Goal: Information Seeking & Learning: Learn about a topic

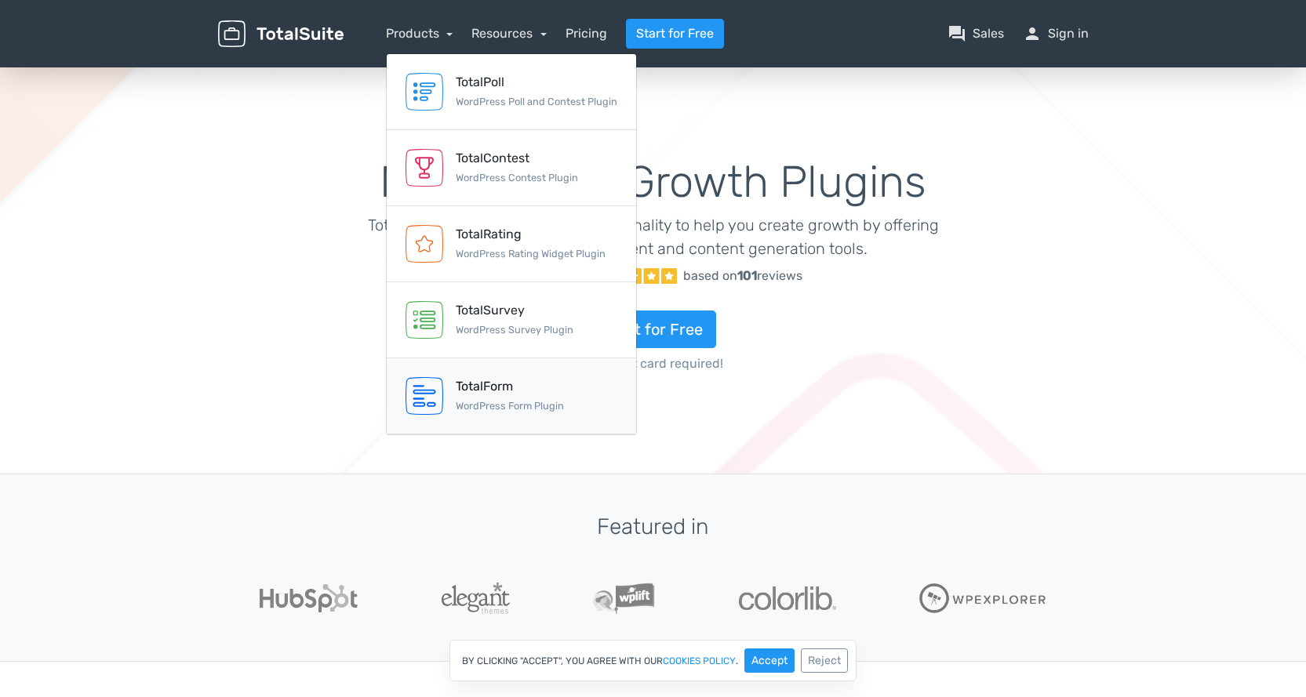
click at [505, 396] on div "TotalForm WordPress Form Plugin" at bounding box center [510, 396] width 108 height 38
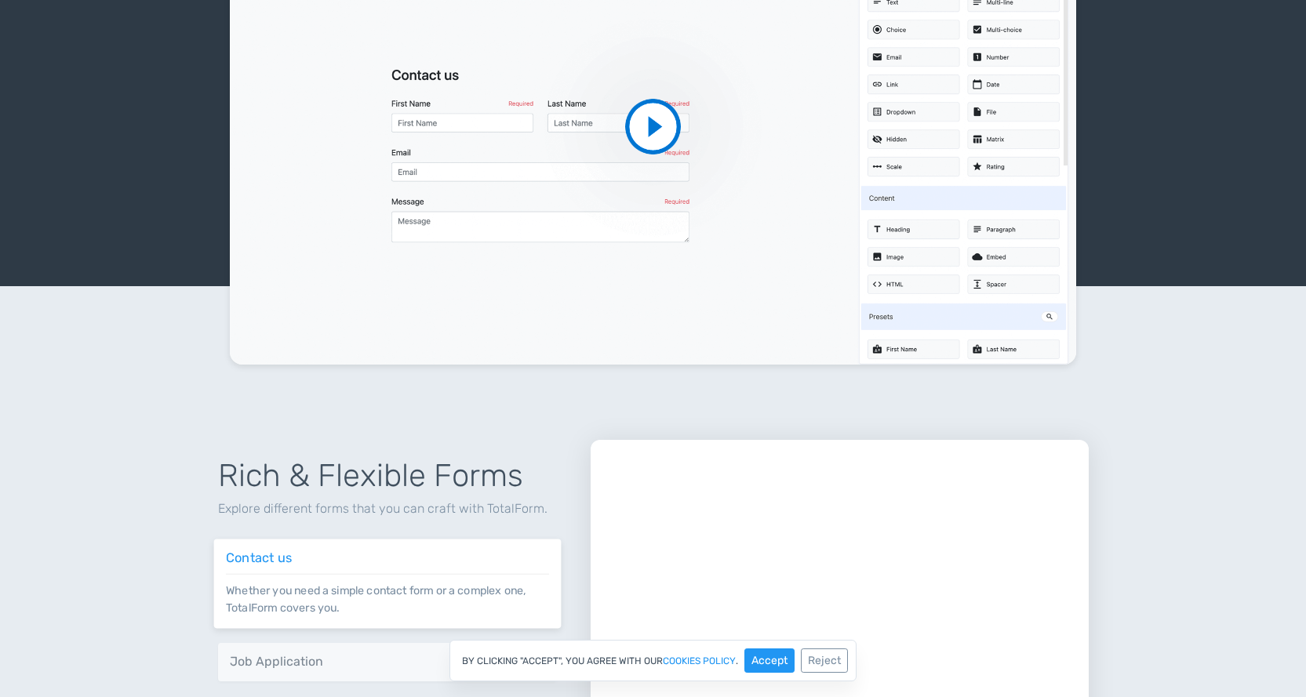
scroll to position [261, 0]
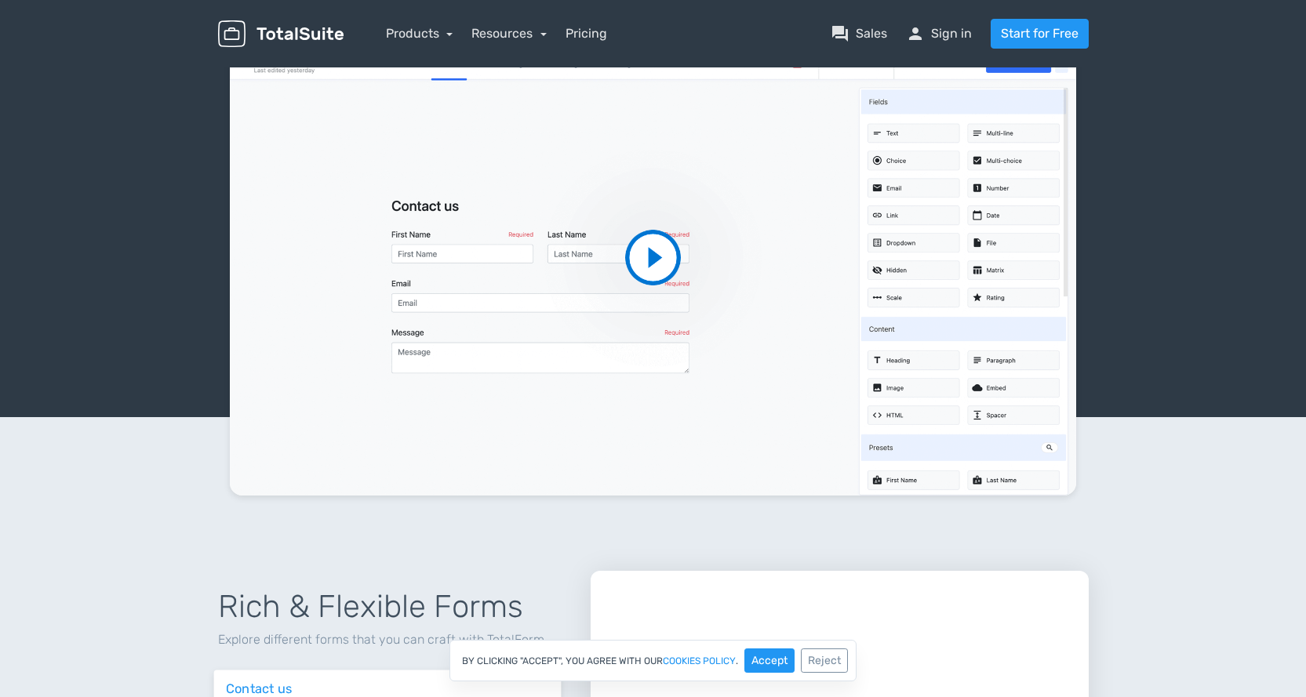
click at [647, 255] on video at bounding box center [653, 258] width 847 height 476
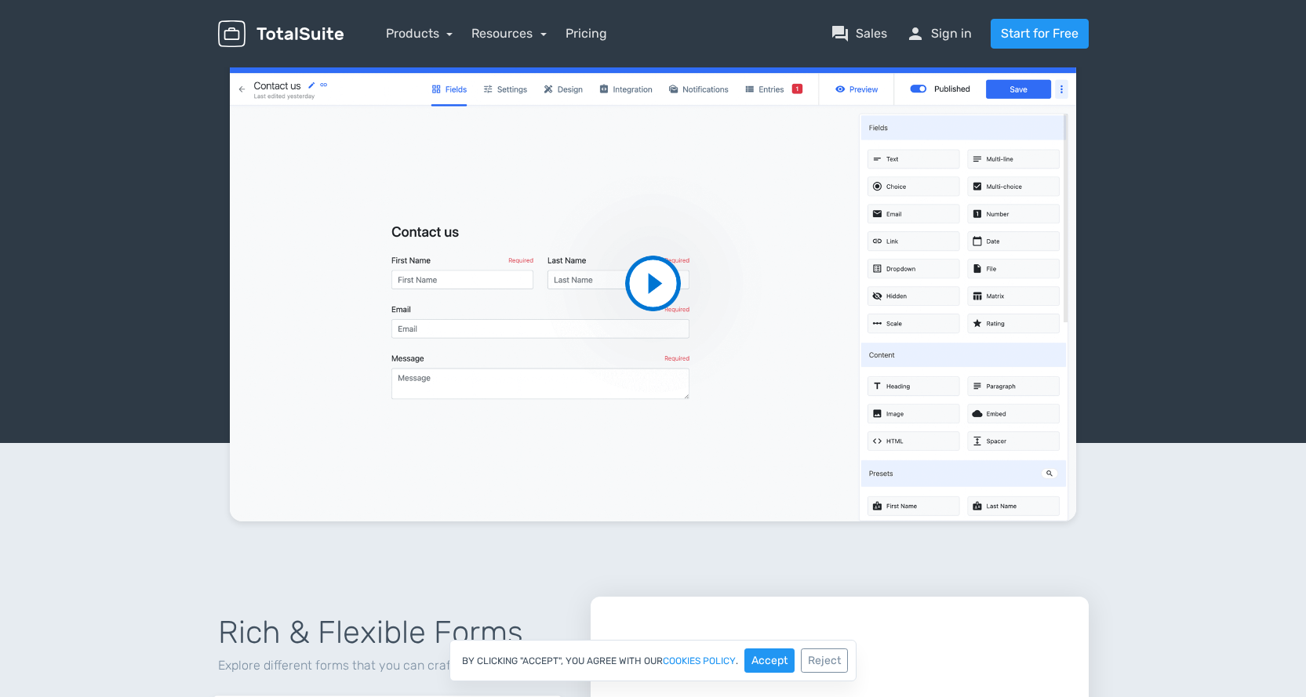
scroll to position [131, 0]
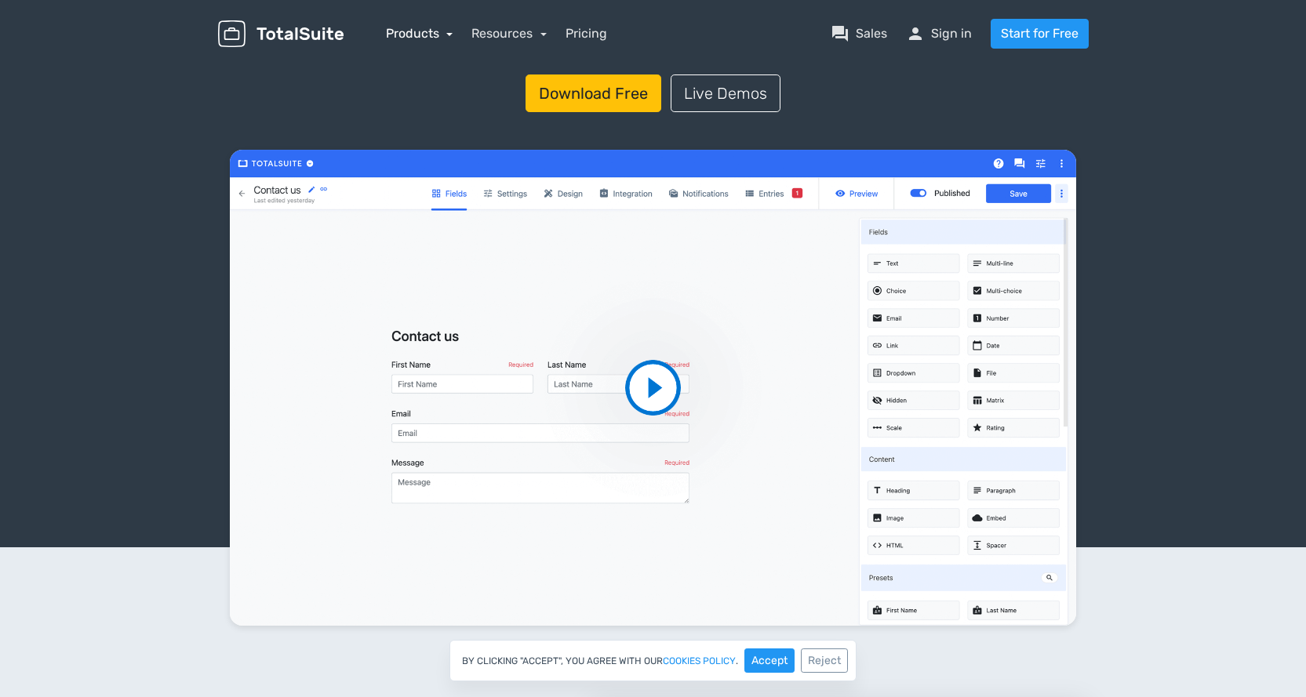
click at [423, 30] on link "Products" at bounding box center [419, 33] width 67 height 15
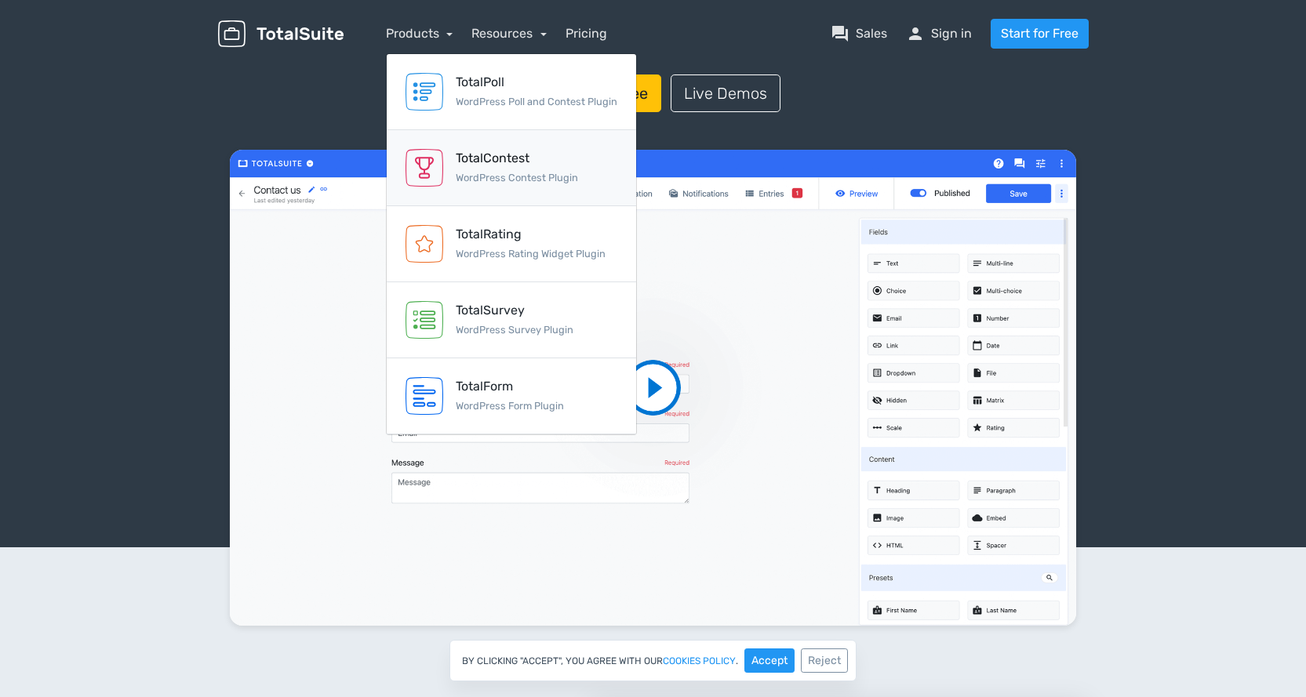
click at [510, 169] on div "TotalContest WordPress Contest Plugin" at bounding box center [517, 168] width 122 height 38
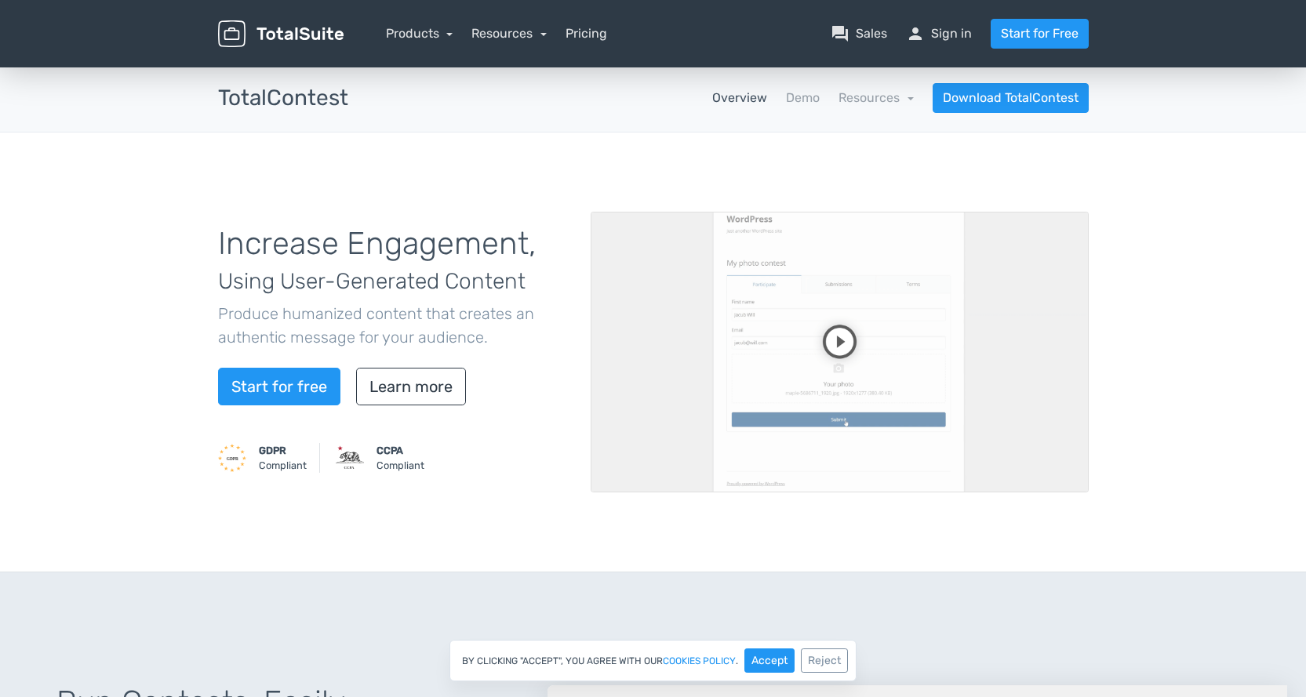
click at [841, 338] on video at bounding box center [840, 352] width 498 height 281
click at [1020, 383] on video at bounding box center [840, 352] width 498 height 281
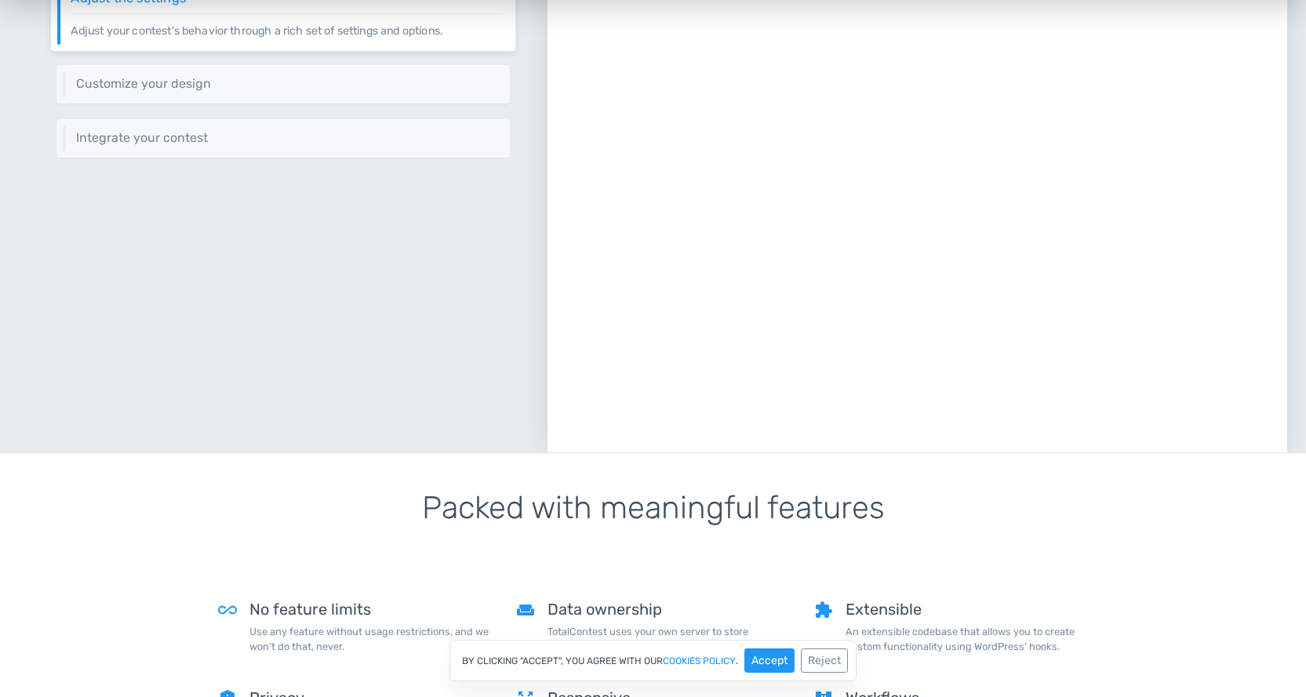
scroll to position [653, 0]
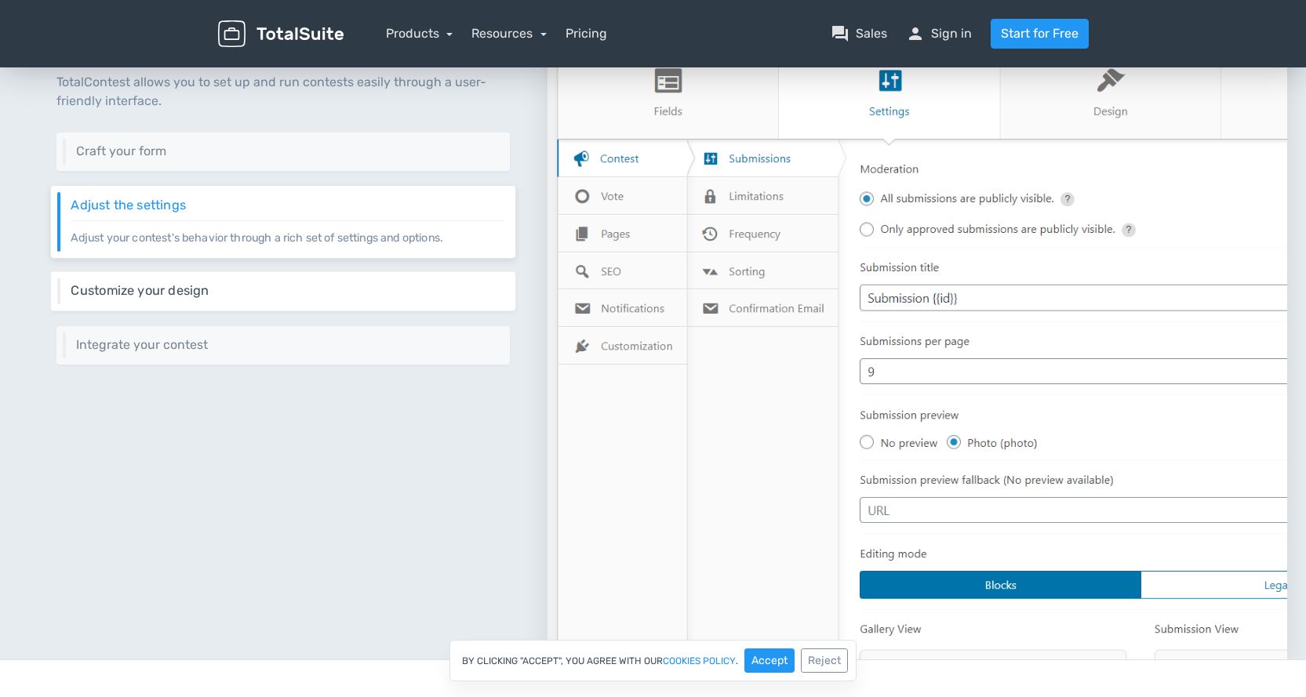
click at [313, 289] on h6 "Customize your design" at bounding box center [287, 291] width 432 height 14
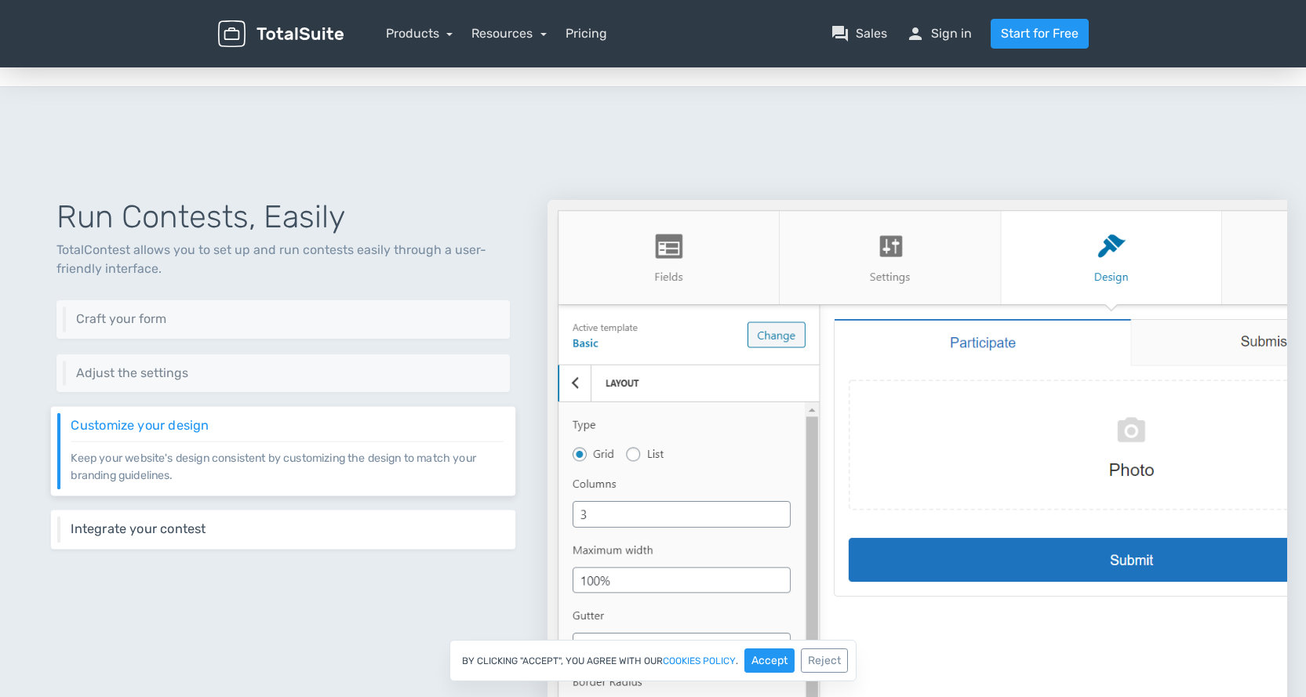
scroll to position [523, 0]
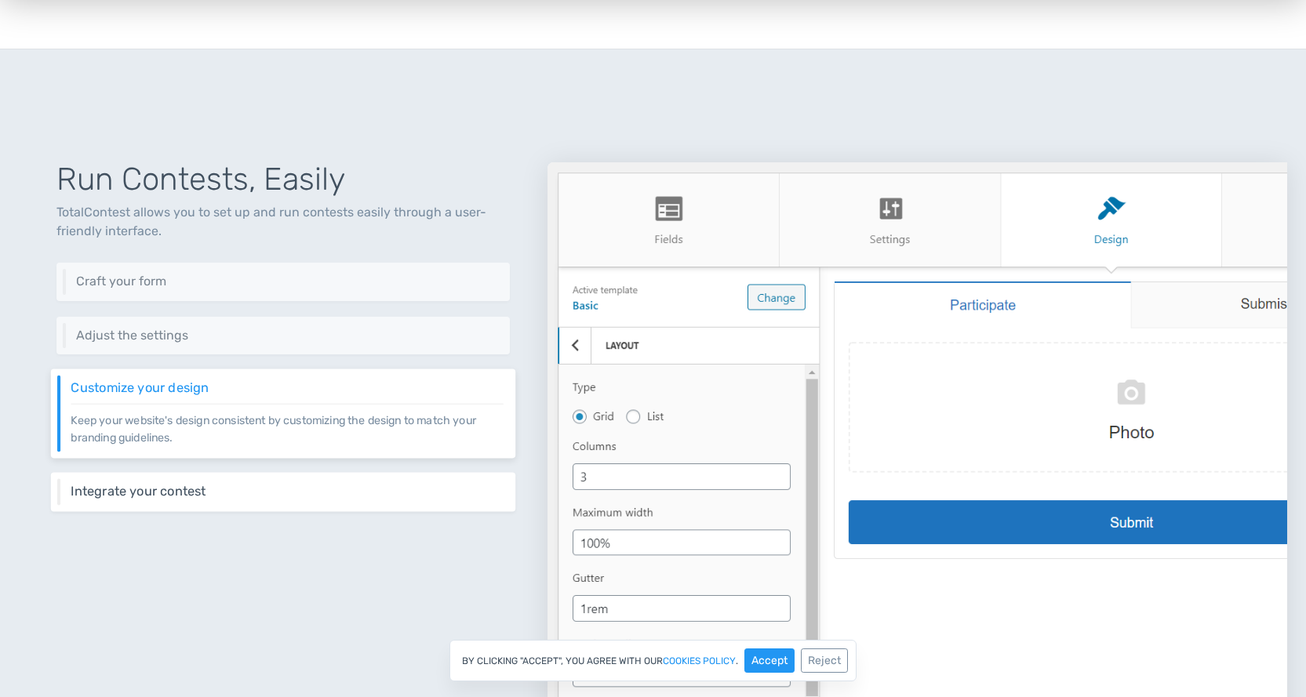
click at [348, 488] on h6 "Integrate your contest" at bounding box center [287, 492] width 432 height 14
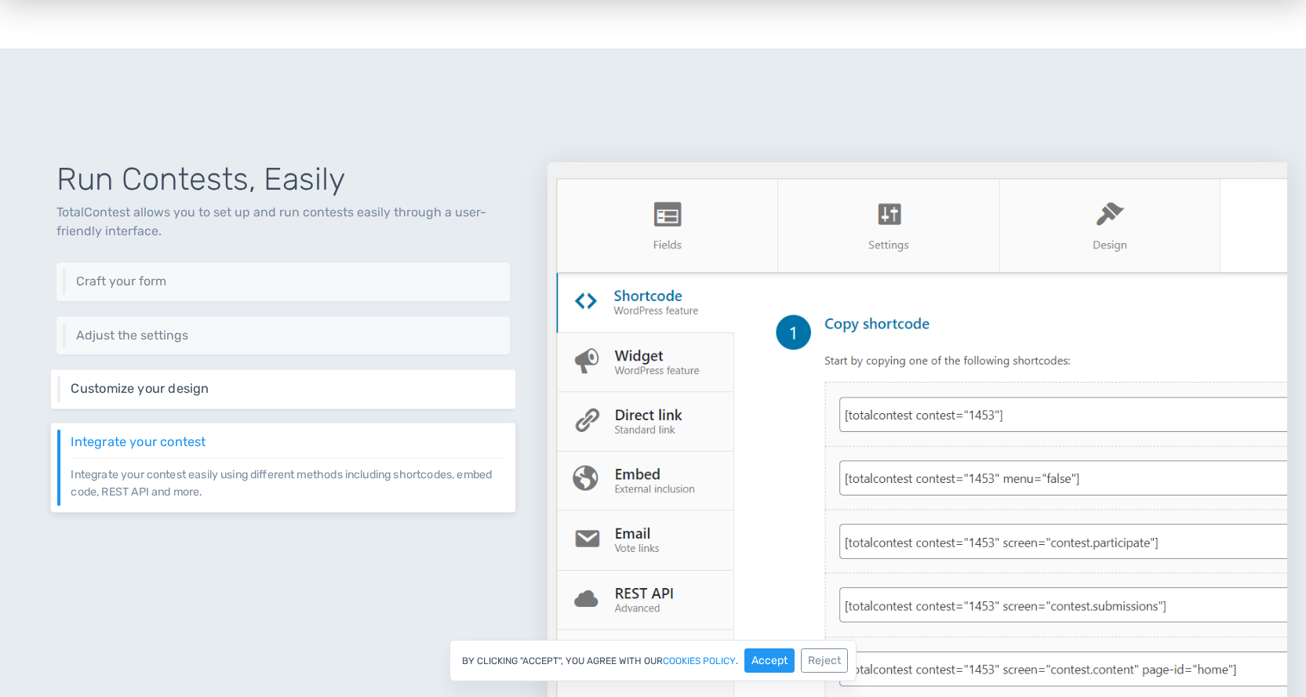
click at [348, 388] on h6 "Customize your design" at bounding box center [287, 389] width 432 height 14
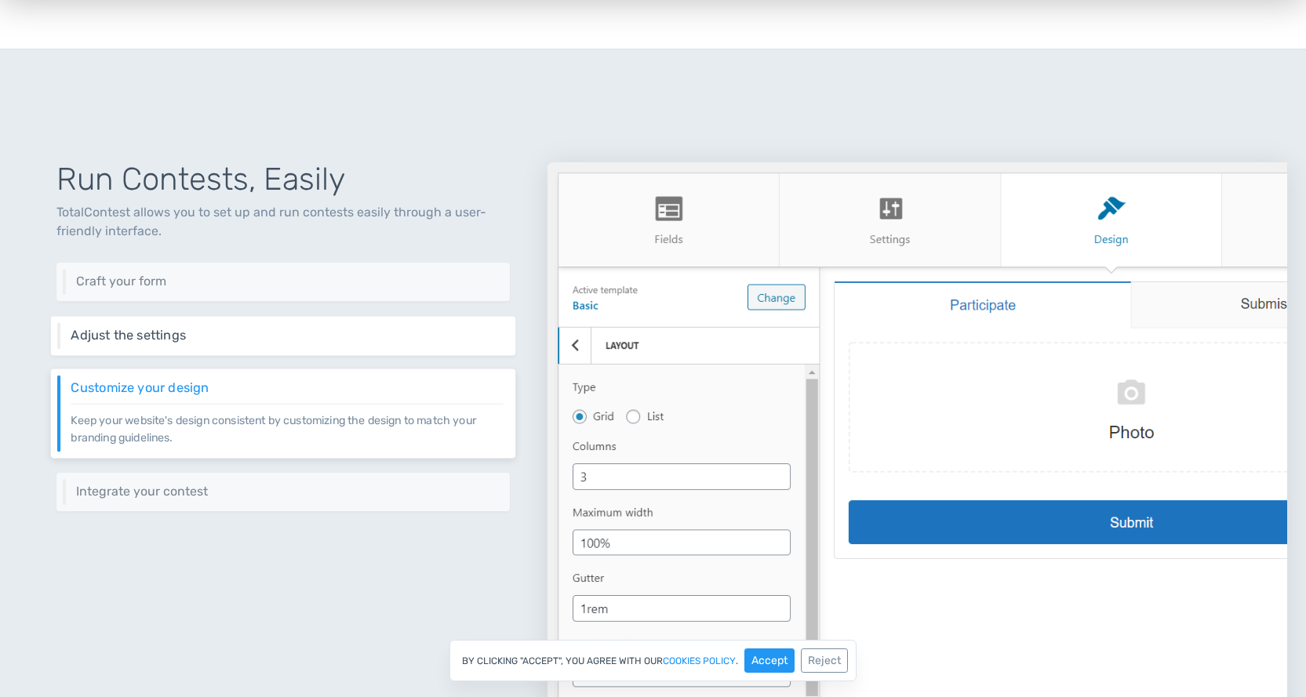
click at [349, 351] on div "Adjust the settings Adjust your contest's behavior through a rich set of settin…" at bounding box center [283, 335] width 464 height 39
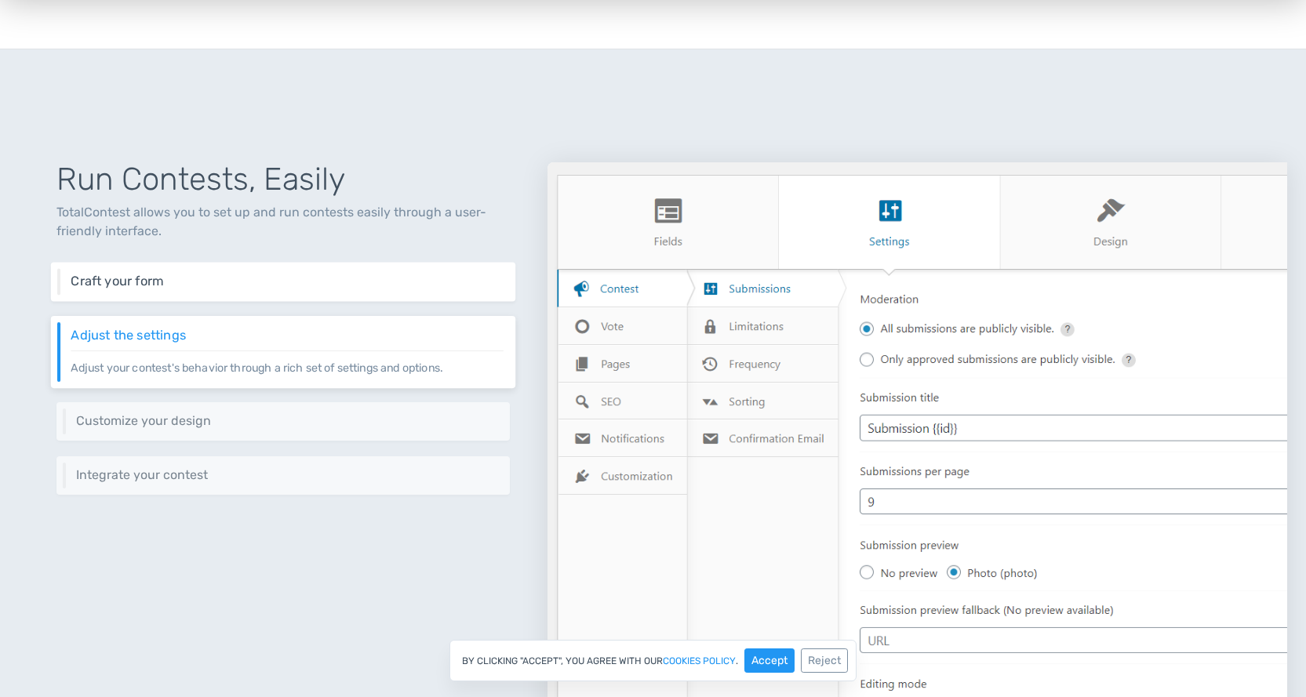
click at [365, 286] on h6 "Craft your form" at bounding box center [287, 282] width 432 height 14
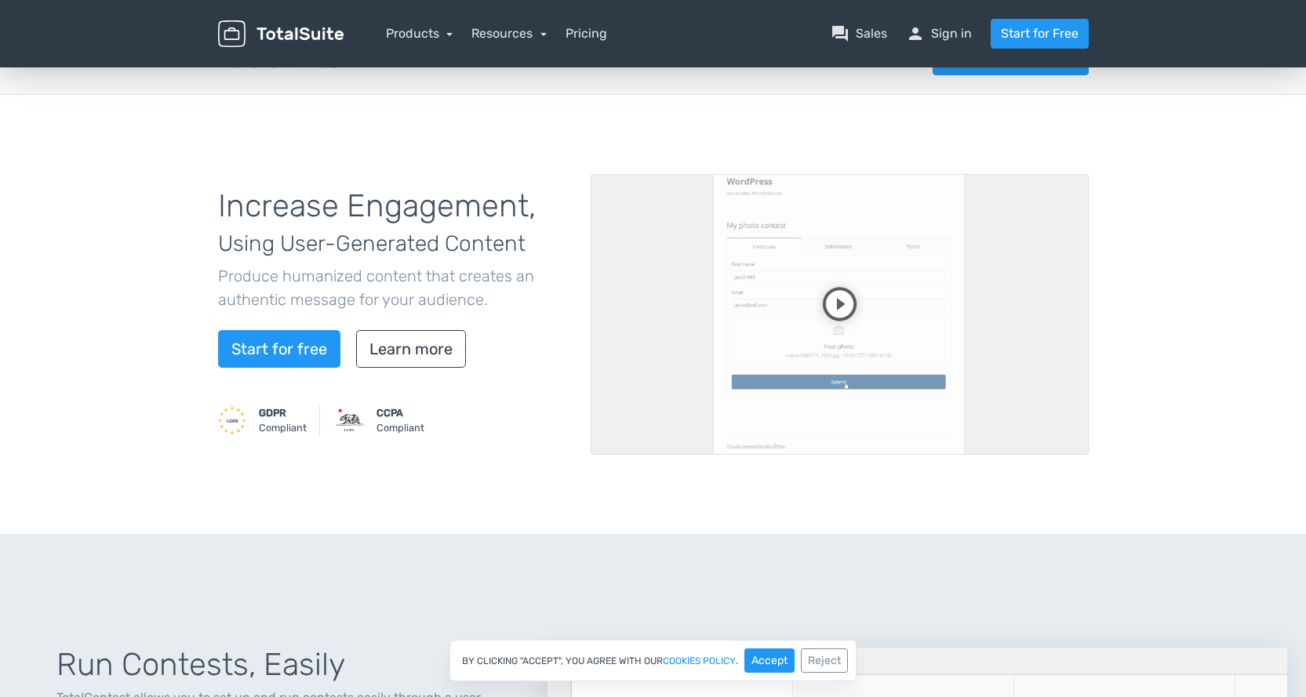
scroll to position [0, 0]
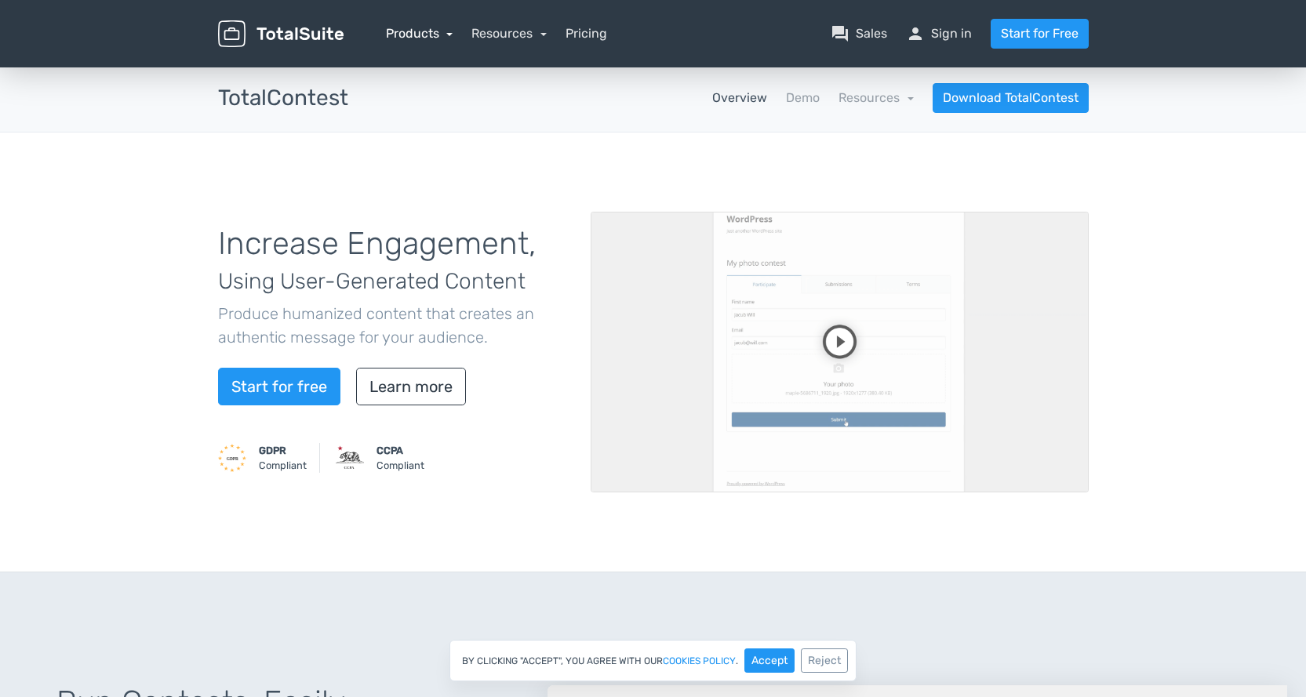
click at [429, 31] on link "Products" at bounding box center [419, 33] width 67 height 15
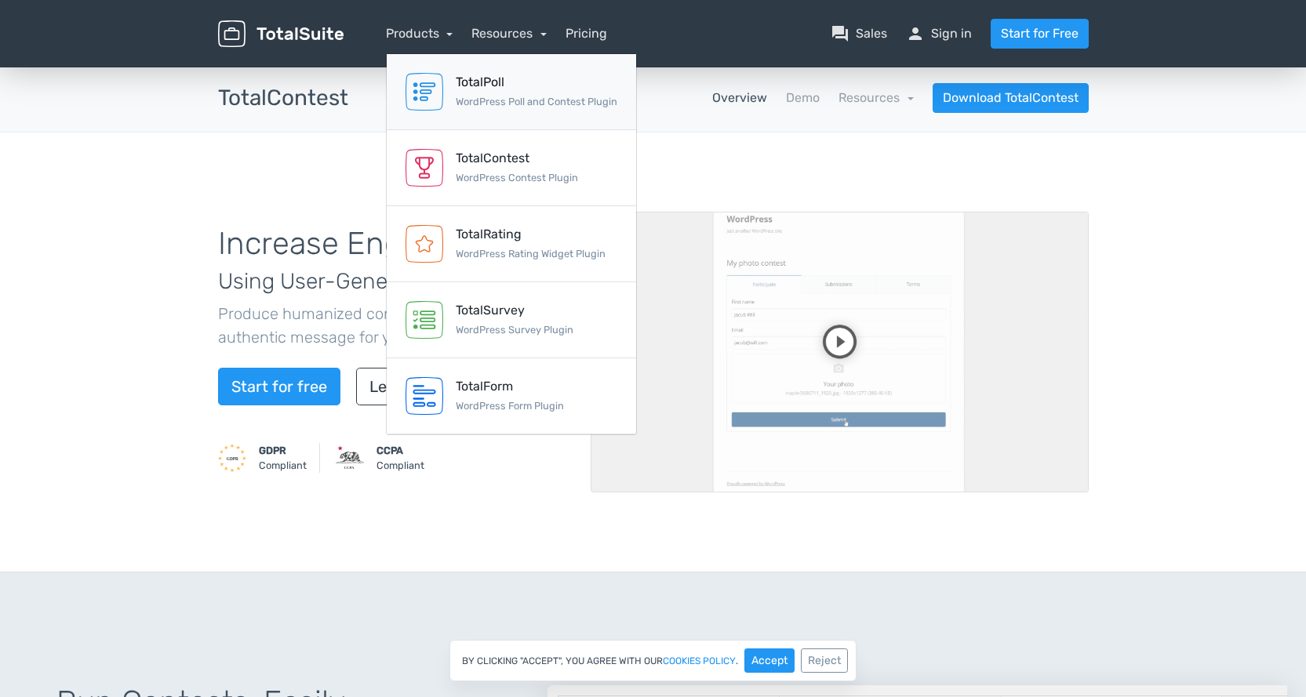
click at [511, 107] on small "WordPress Poll and Contest Plugin" at bounding box center [537, 102] width 162 height 12
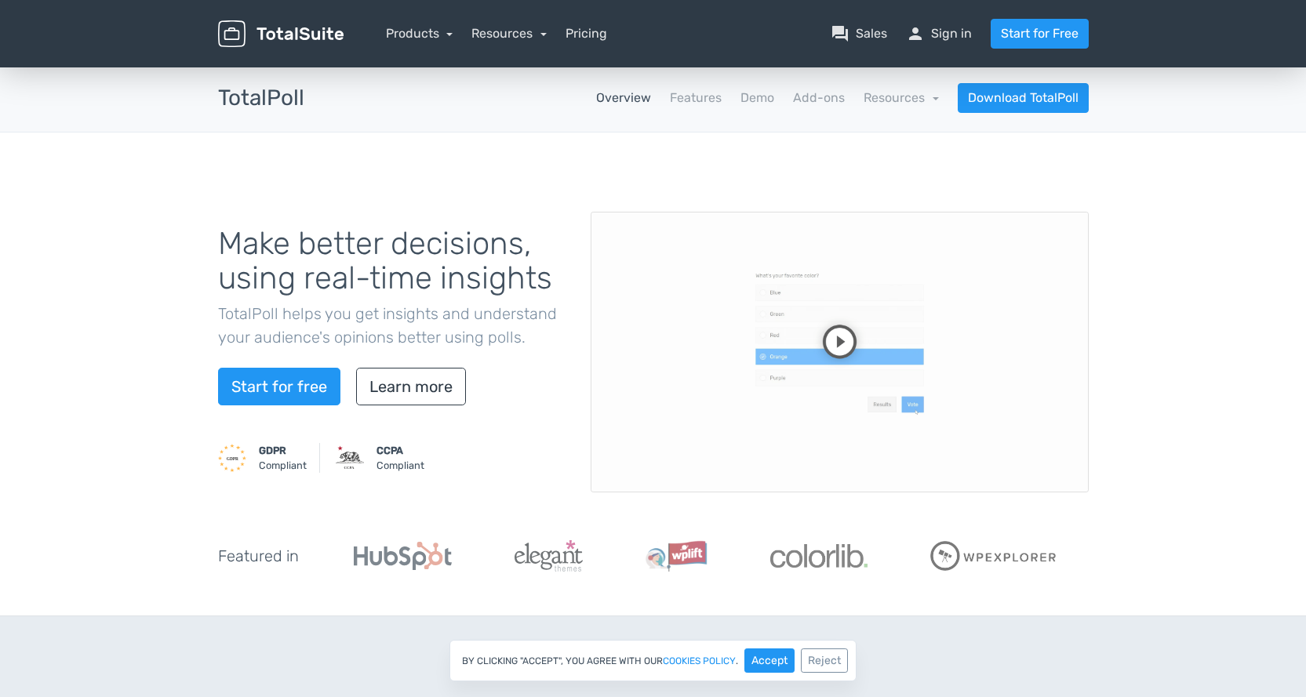
click at [837, 343] on video at bounding box center [840, 352] width 498 height 281
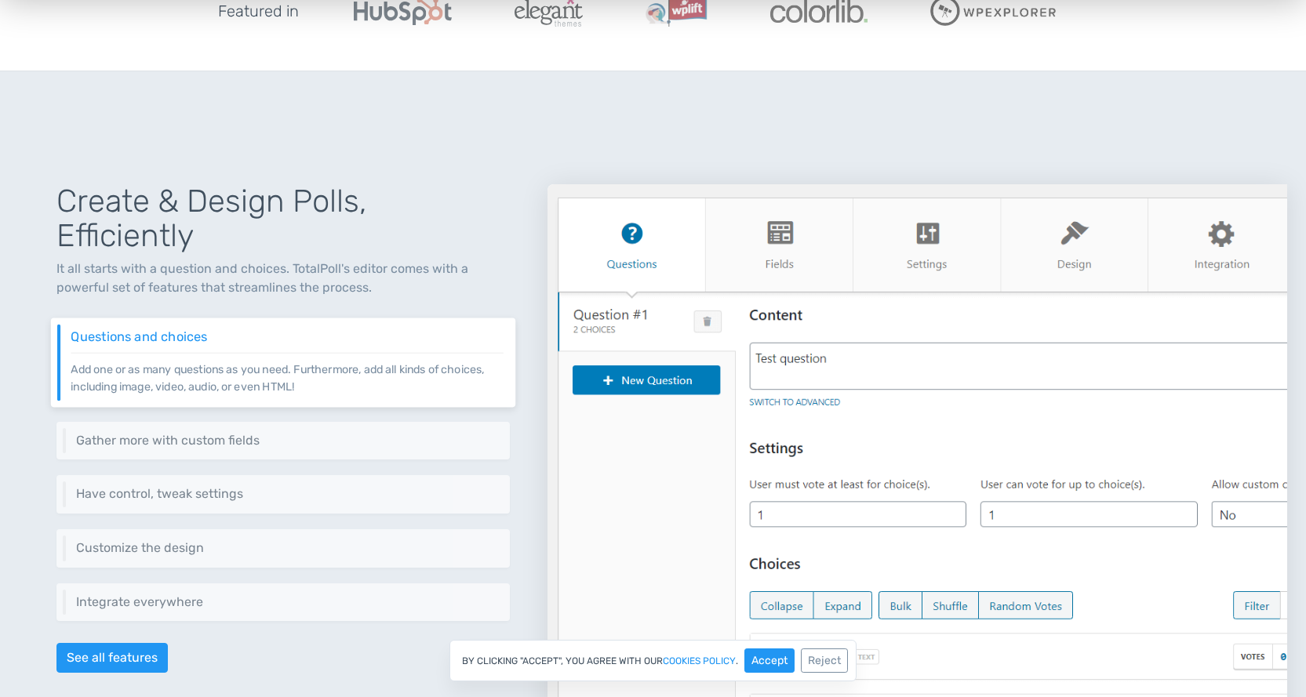
scroll to position [653, 0]
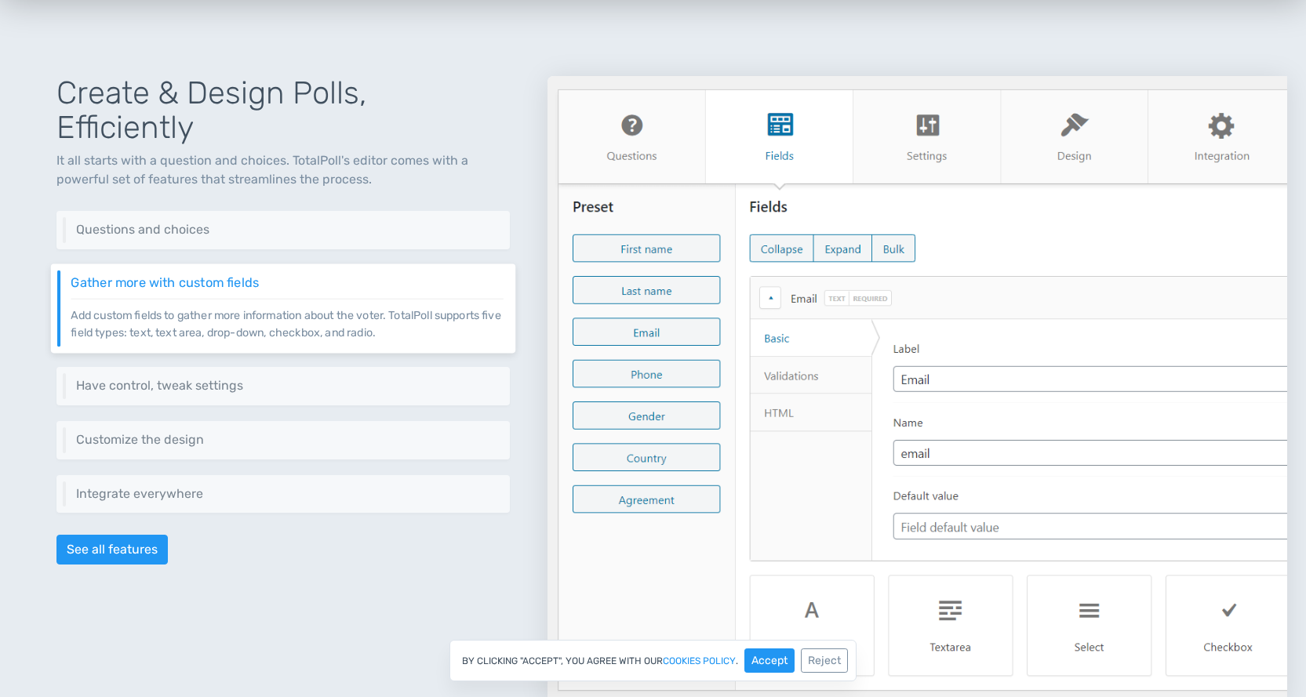
click at [409, 321] on p "Add custom fields to gather more information about the voter. TotalPoll support…" at bounding box center [287, 319] width 432 height 42
click at [368, 393] on p "Control different aspects of your poll via a set of settings like restrictions,…" at bounding box center [287, 393] width 432 height 1
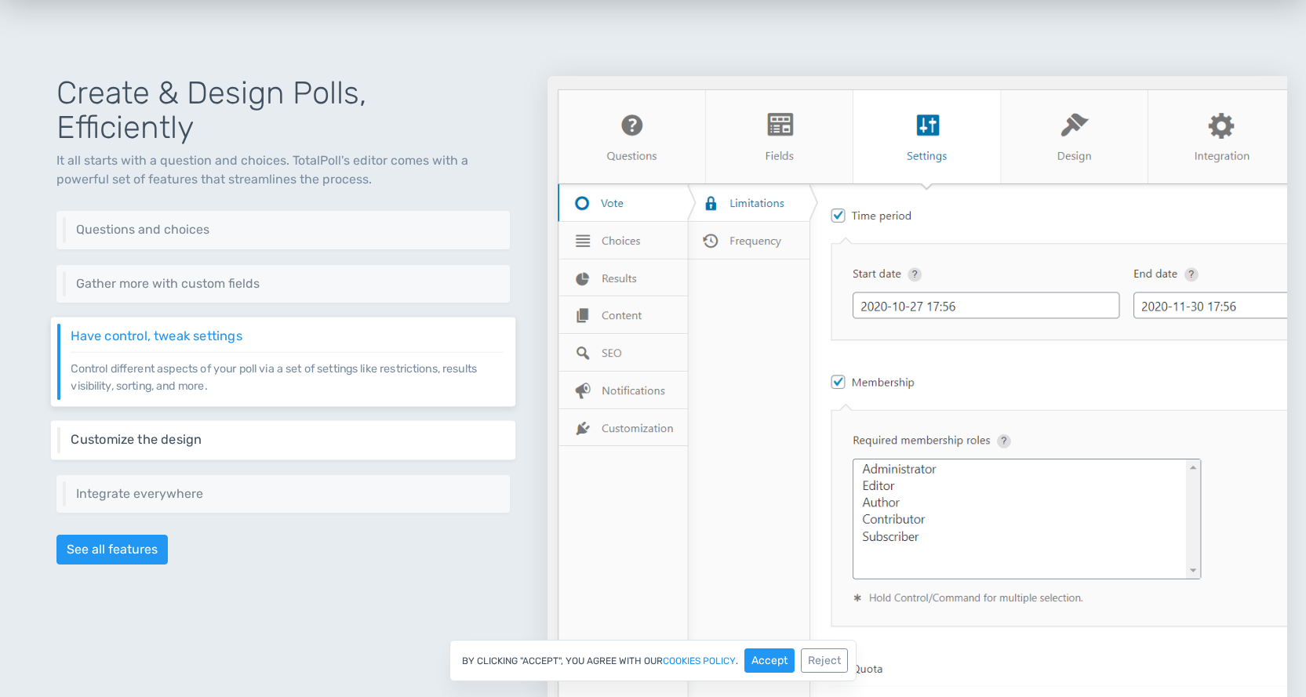
click at [359, 442] on h6 "Customize the design" at bounding box center [287, 440] width 432 height 14
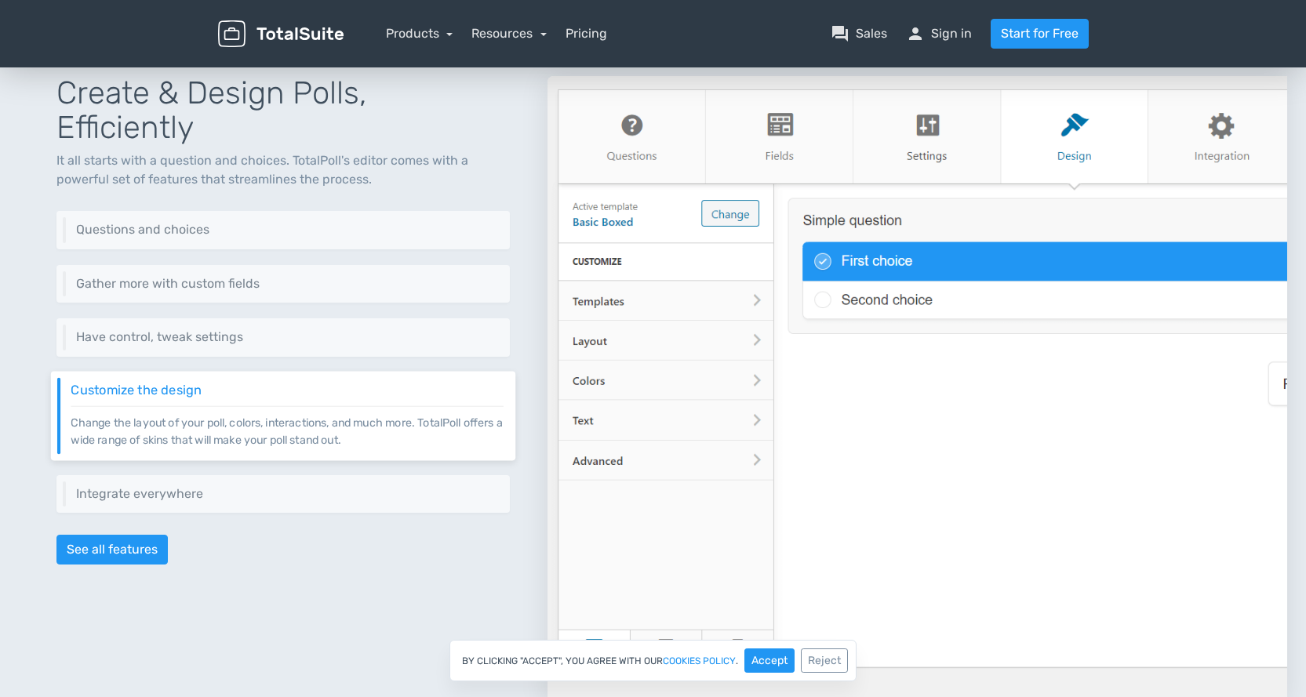
click at [856, 417] on img at bounding box center [918, 390] width 740 height 628
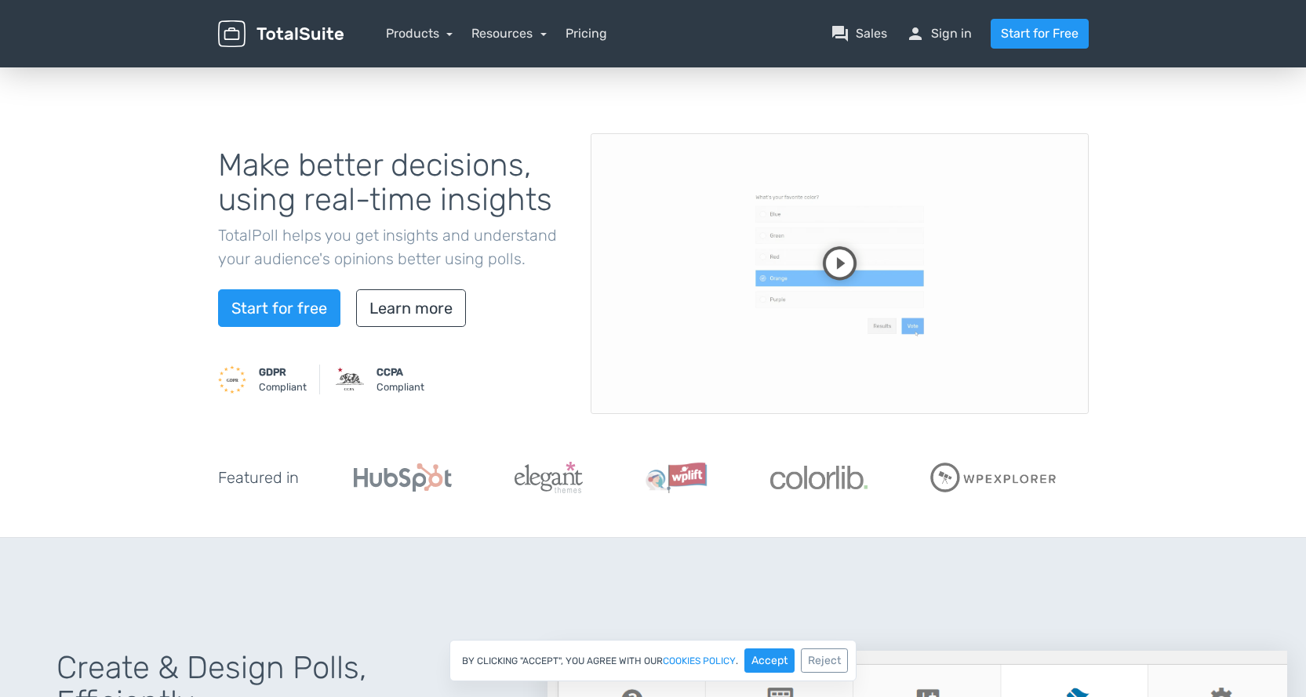
scroll to position [0, 0]
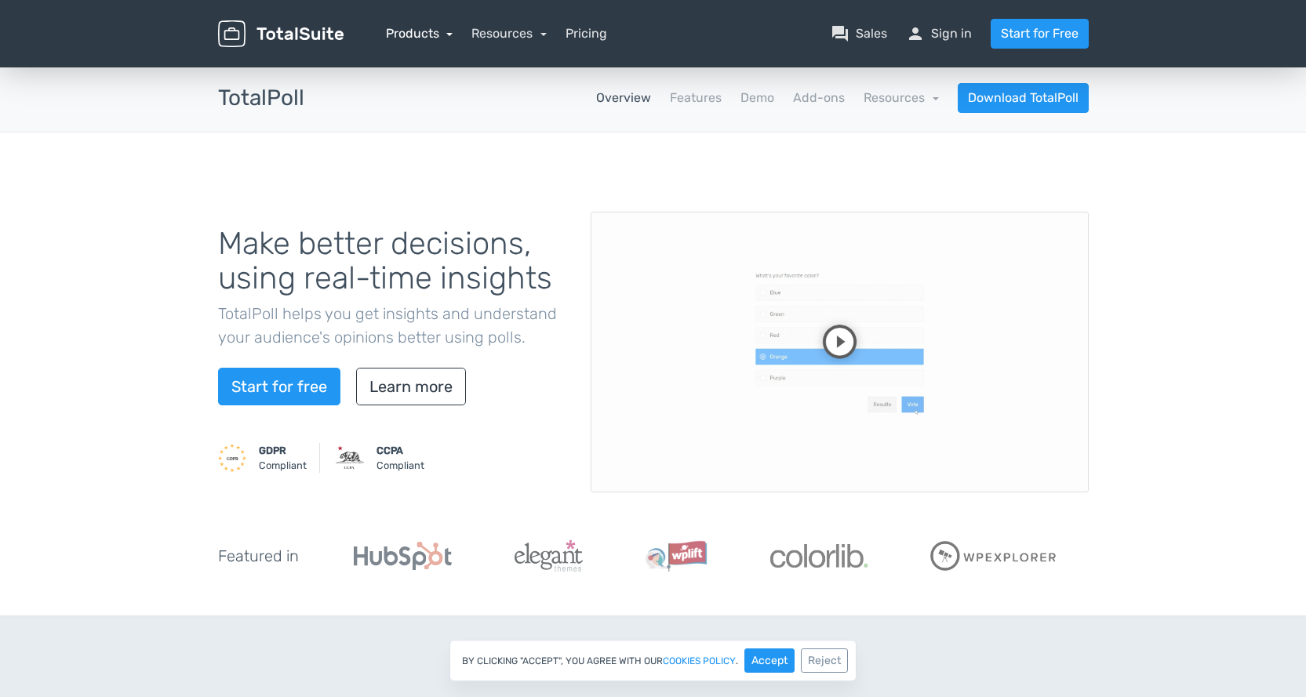
click at [442, 35] on link "Products" at bounding box center [419, 33] width 67 height 15
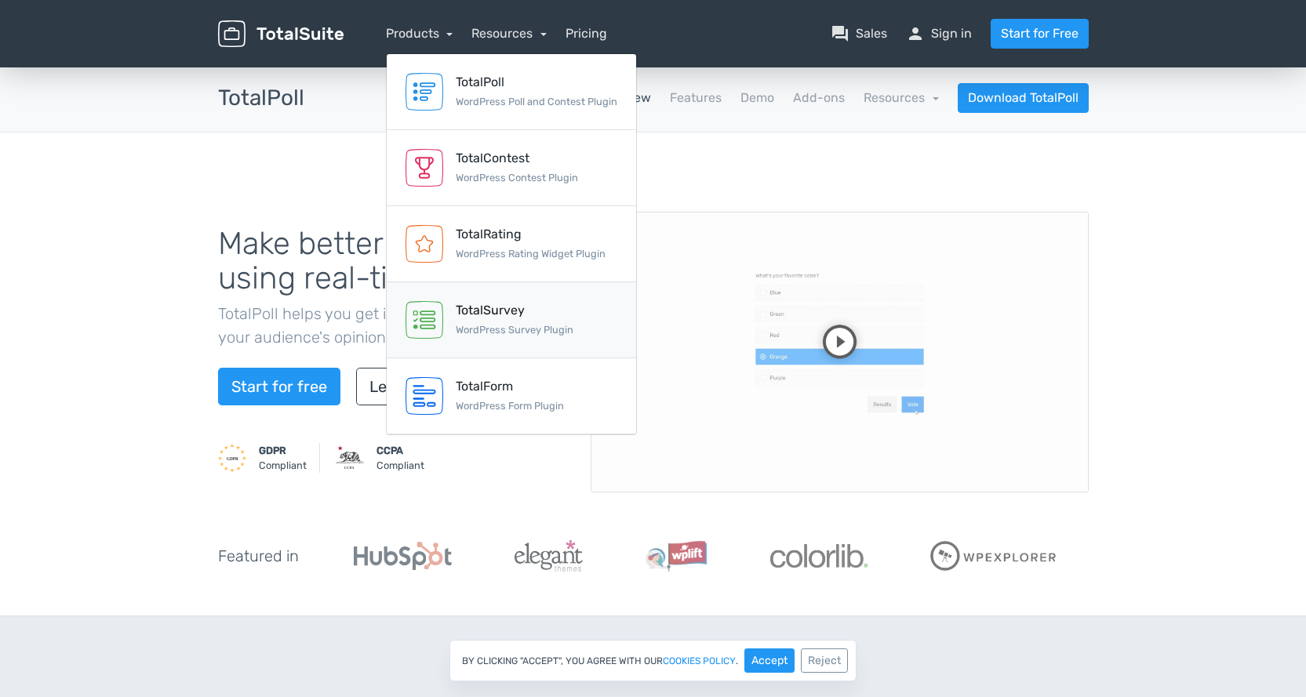
click at [477, 323] on div "TotalSurvey WordPress Survey Plugin" at bounding box center [515, 320] width 118 height 38
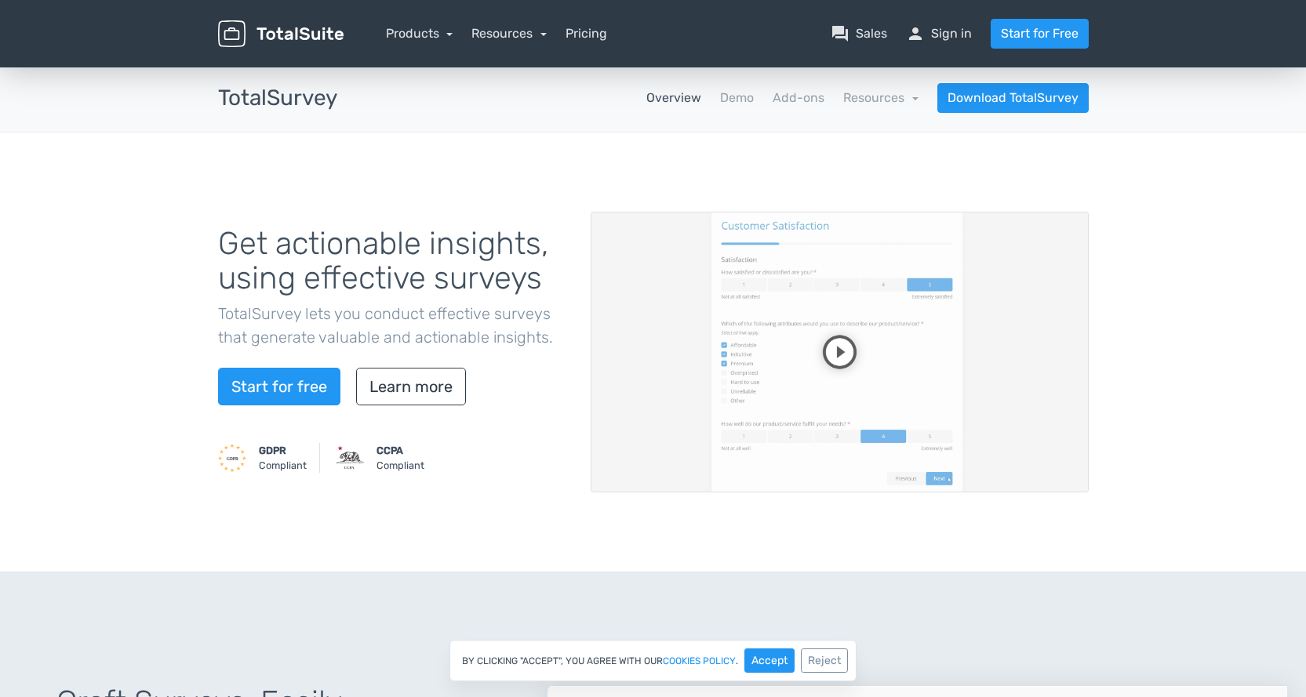
click at [837, 355] on video at bounding box center [840, 352] width 498 height 281
